Goal: Check status: Check status

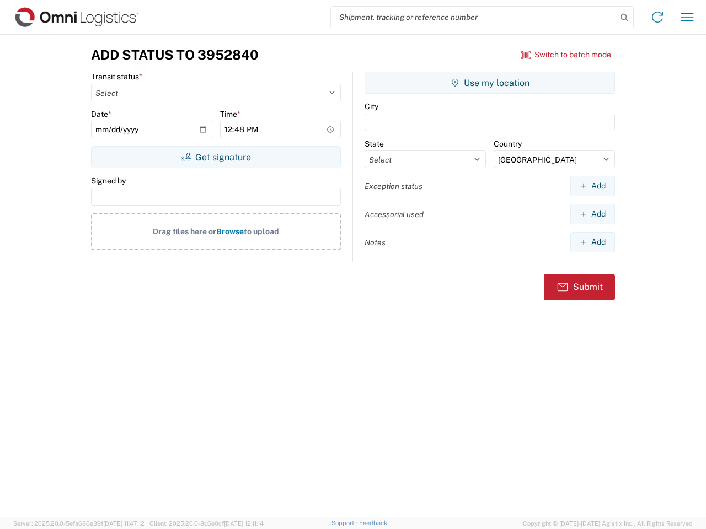
select select "US"
click at [473, 17] on input "search" at bounding box center [474, 17] width 286 height 21
click at [624, 18] on icon at bounding box center [623, 17] width 15 height 15
click at [657, 17] on icon at bounding box center [657, 17] width 18 height 18
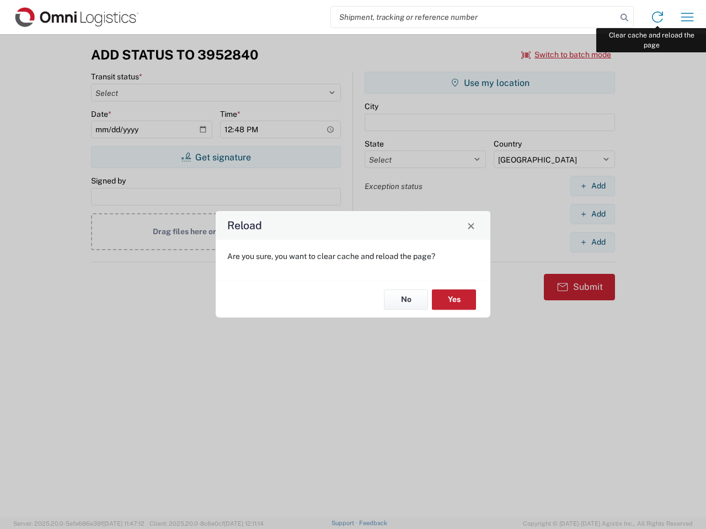
click at [687, 17] on div "Reload Are you sure, you want to clear cache and reload the page? No Yes" at bounding box center [353, 264] width 706 height 529
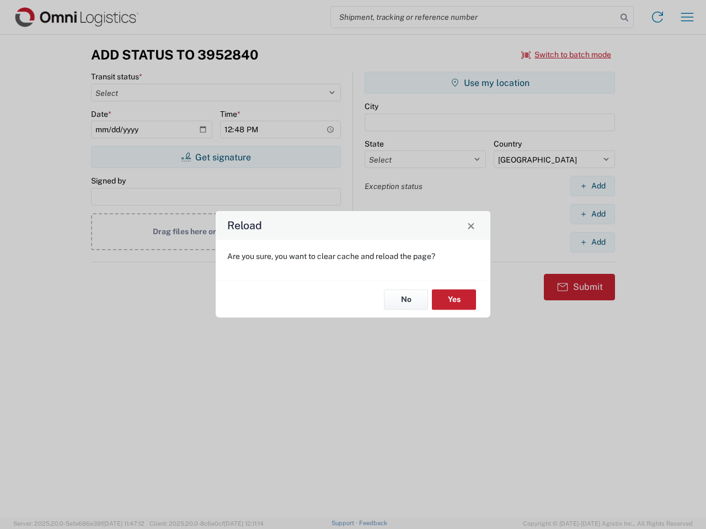
click at [566, 55] on div "Reload Are you sure, you want to clear cache and reload the page? No Yes" at bounding box center [353, 264] width 706 height 529
click at [216, 157] on div "Reload Are you sure, you want to clear cache and reload the page? No Yes" at bounding box center [353, 264] width 706 height 529
click at [489, 83] on div "Reload Are you sure, you want to clear cache and reload the page? No Yes" at bounding box center [353, 264] width 706 height 529
click at [592, 186] on div "Reload Are you sure, you want to clear cache and reload the page? No Yes" at bounding box center [353, 264] width 706 height 529
click at [592, 214] on div "Reload Are you sure, you want to clear cache and reload the page? No Yes" at bounding box center [353, 264] width 706 height 529
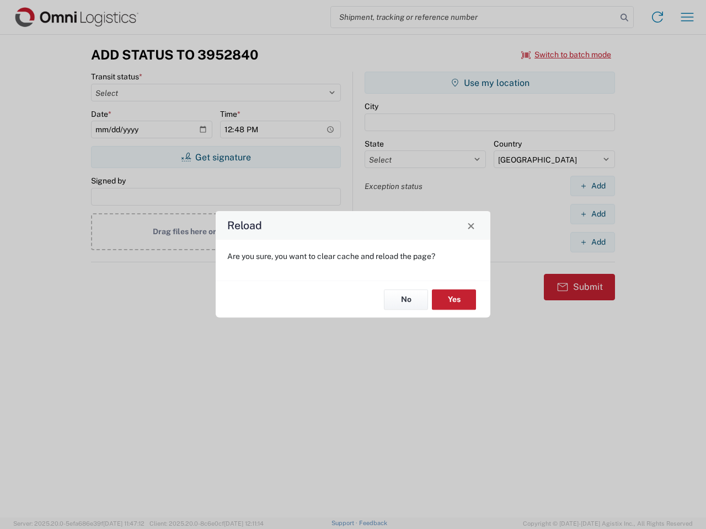
click at [592, 242] on div "Reload Are you sure, you want to clear cache and reload the page? No Yes" at bounding box center [353, 264] width 706 height 529
